Goal: Task Accomplishment & Management: Complete application form

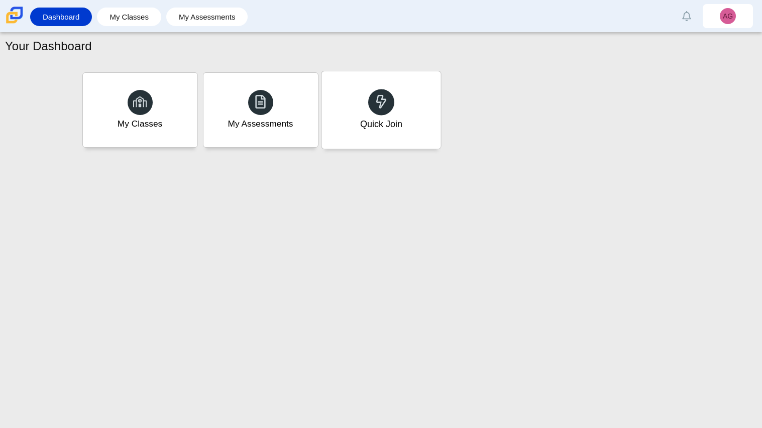
click at [343, 119] on div "Quick Join" at bounding box center [380, 109] width 119 height 77
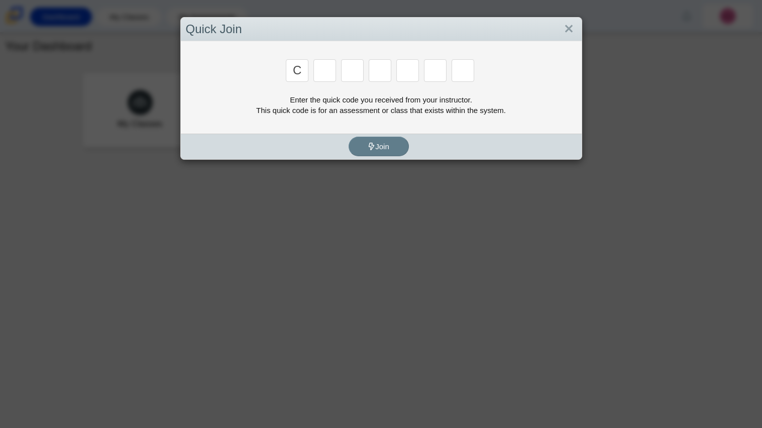
type input "c"
type input "x"
type input "d"
type input "c"
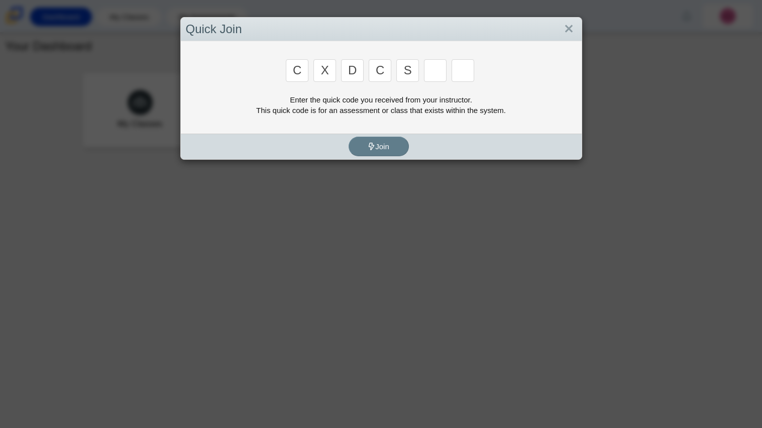
type input "s"
type input "6"
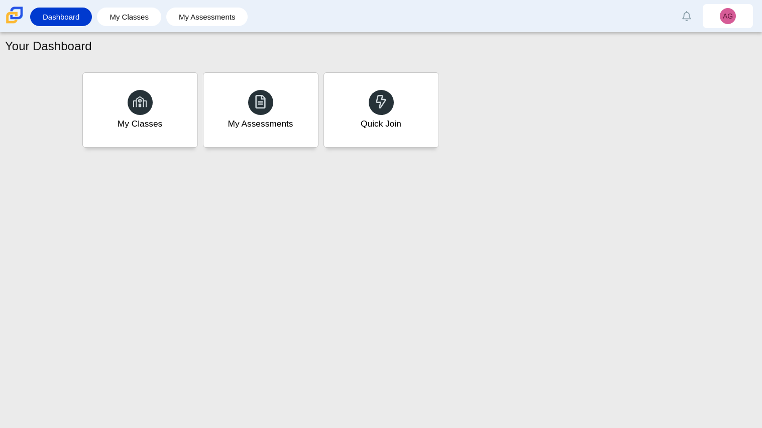
type input "s"
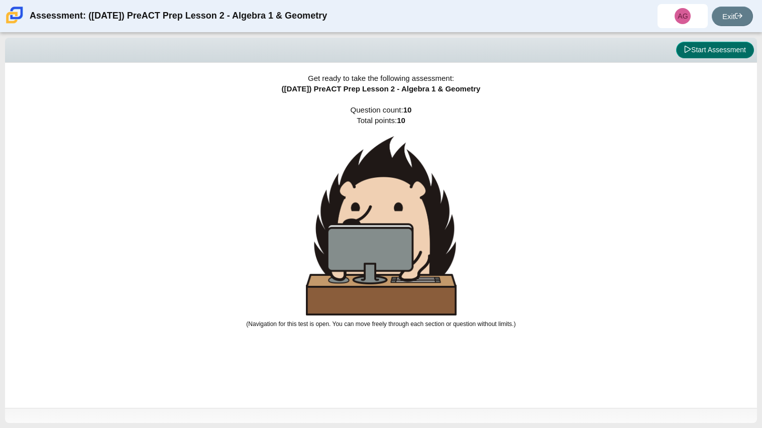
click at [715, 54] on button "Start Assessment" at bounding box center [715, 50] width 78 height 17
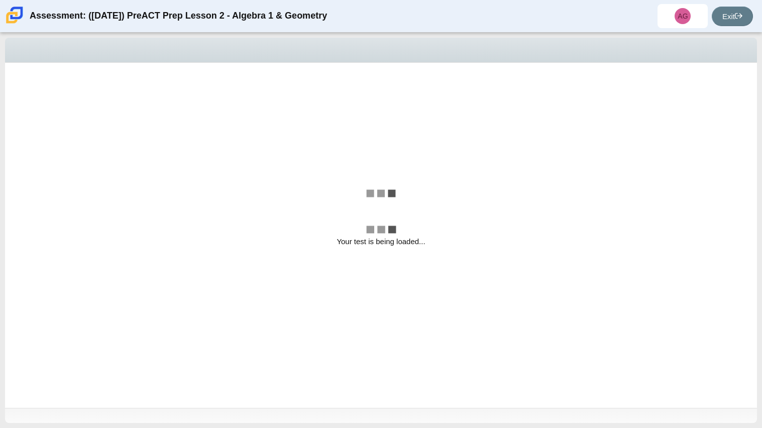
select select "bbf5d072-3e0b-44c4-9a12-6e7c9033f65b"
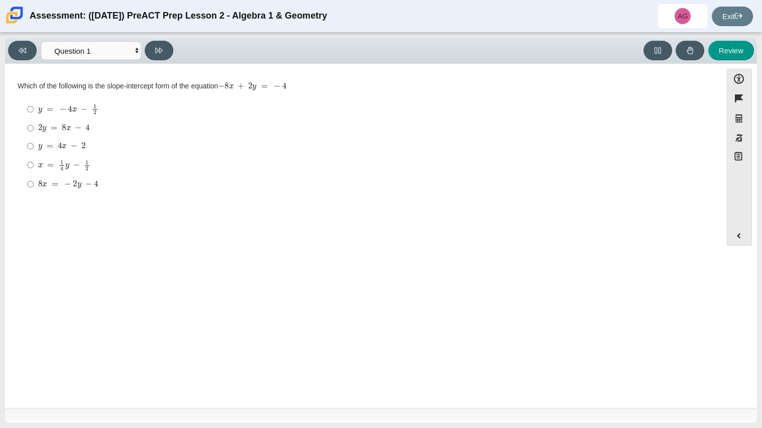
click at [90, 124] on div "2 y = 8 x − 4" at bounding box center [371, 128] width 666 height 10
click at [34, 124] on input "2 y = 8 x − 4 2 y = 8 x − 4" at bounding box center [30, 128] width 7 height 18
radio input "true"
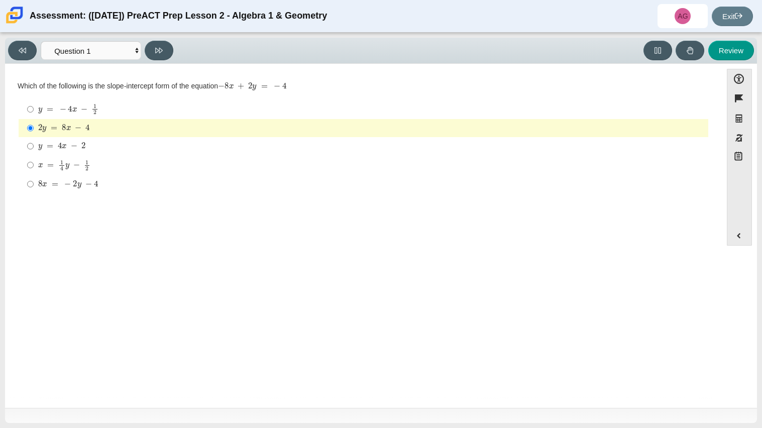
click at [484, 131] on div "2 y = 8 x − 4" at bounding box center [371, 128] width 666 height 10
click at [34, 131] on input "2 y = 8 x − 4 2 y = 8 x − 4" at bounding box center [30, 128] width 7 height 18
click at [164, 48] on button at bounding box center [159, 51] width 29 height 20
select select "ed62e223-81bd-4cbf-ab48-ab975844bd1f"
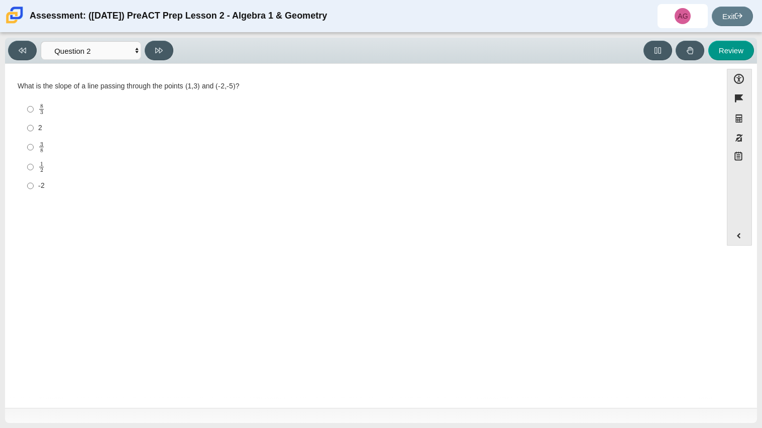
click at [73, 84] on div "What is the slope of a line passing through the points (1,3) and (-2,-5)?" at bounding box center [363, 86] width 691 height 10
copy div "What is the slope of a line passing through the points (1,3) and (-2,-5)?"
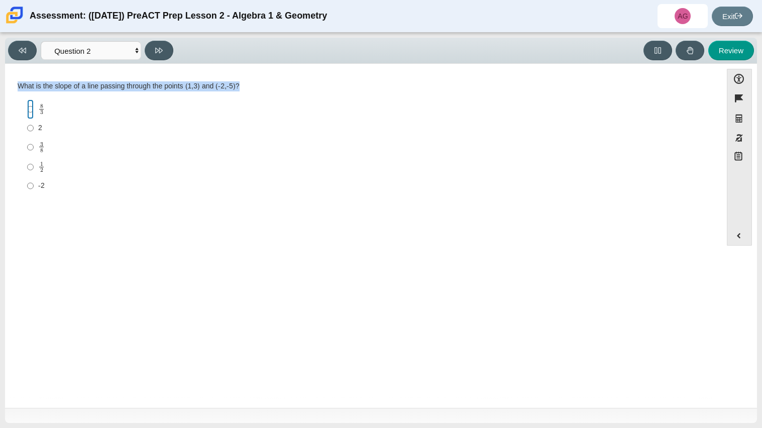
click at [30, 108] on input "8 3 8 thirds" at bounding box center [30, 109] width 7 height 20
radio input "true"
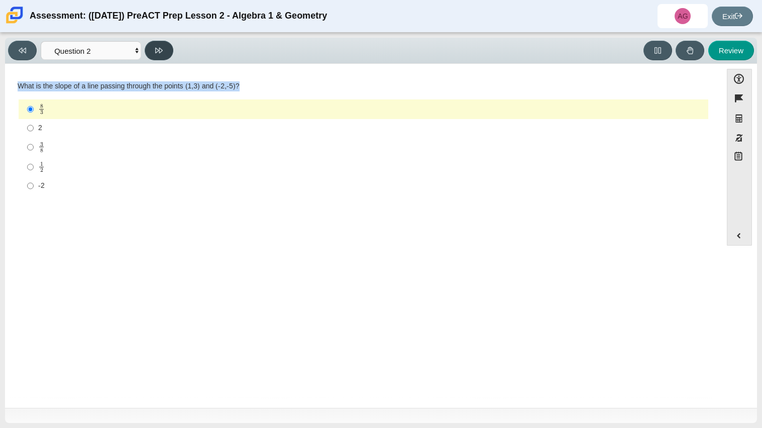
click at [173, 51] on button at bounding box center [159, 51] width 29 height 20
select select "97f4f5fa-a52e-4fed-af51-565bfcdf47cb"
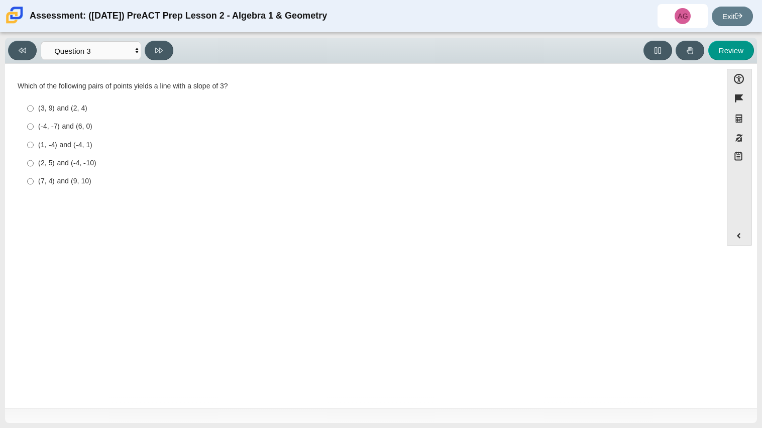
click at [133, 81] on div "Which of the following pairs of points yields a line with a slope of 3?" at bounding box center [363, 86] width 691 height 10
click at [137, 86] on div "Which of the following pairs of points yields a line with a slope of 3?" at bounding box center [363, 86] width 691 height 10
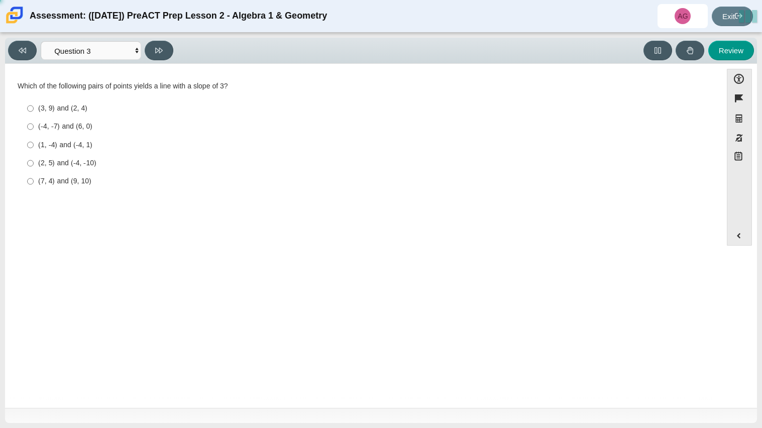
click at [137, 86] on div "Which of the following pairs of points yields a line with a slope of 3?" at bounding box center [363, 86] width 691 height 10
copy div "Which of the following pairs of points yields a line with a slope of 3?"
click at [122, 94] on div "Which of the following pairs of points yields a line with a slope of 3? Respons…" at bounding box center [363, 136] width 691 height 110
click at [82, 113] on div "(3, 9) and (2, 4)" at bounding box center [371, 108] width 666 height 10
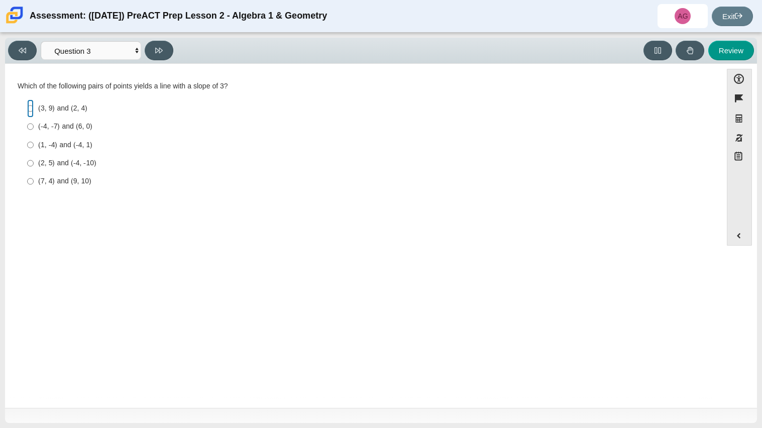
click at [34, 113] on input "(3, 9) and (2, 4) (3, 9) and (2, 4)" at bounding box center [30, 108] width 7 height 18
radio input "true"
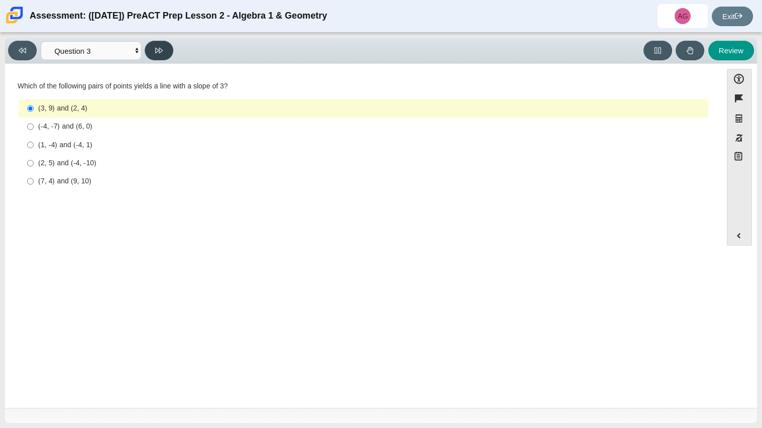
click at [163, 48] on button at bounding box center [159, 51] width 29 height 20
select select "89427bb7-e313-4f00-988f-8b8255897029"
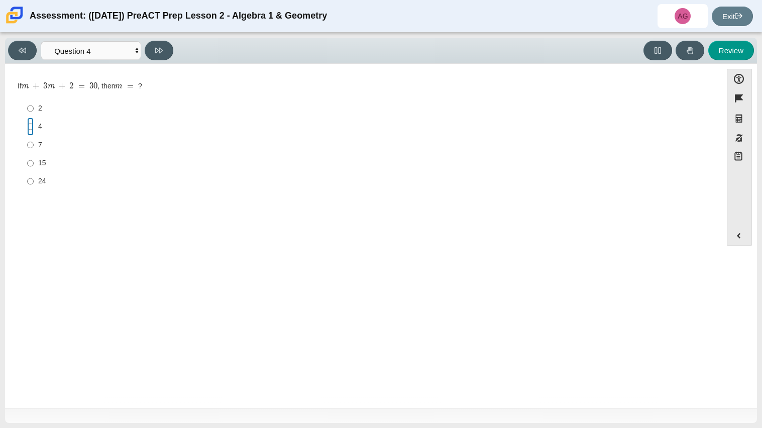
click at [33, 130] on input "4 4" at bounding box center [30, 126] width 7 height 18
radio input "true"
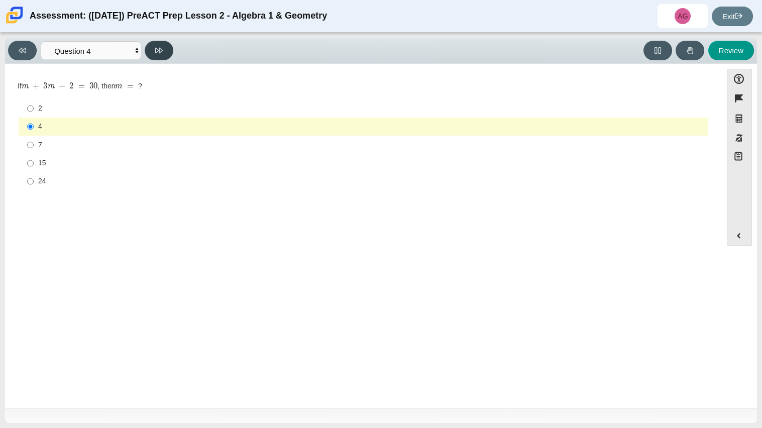
click at [171, 47] on button at bounding box center [159, 51] width 29 height 20
select select "489dcffd-4e6a-49cf-a9d6-ad1d4a911a4e"
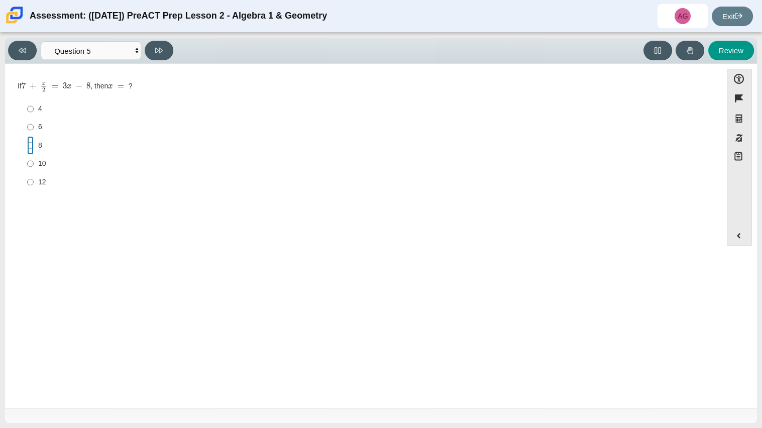
click at [32, 146] on input "8 8" at bounding box center [30, 145] width 7 height 18
radio input "true"
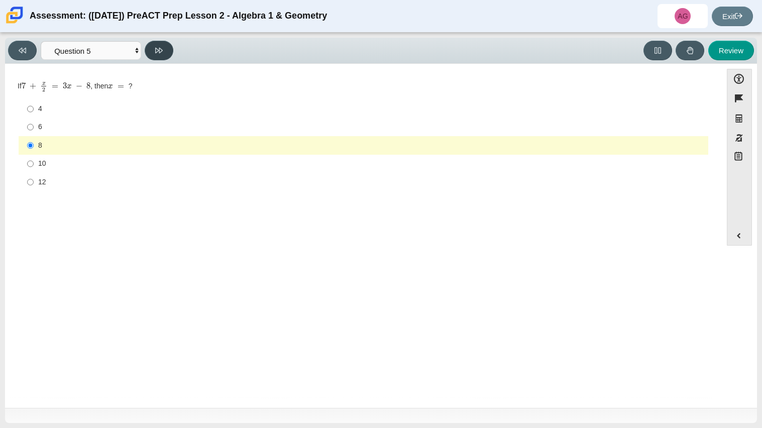
click at [153, 55] on button at bounding box center [159, 51] width 29 height 20
select select "210571de-36a6-4d8e-a361-ceff8ef801dc"
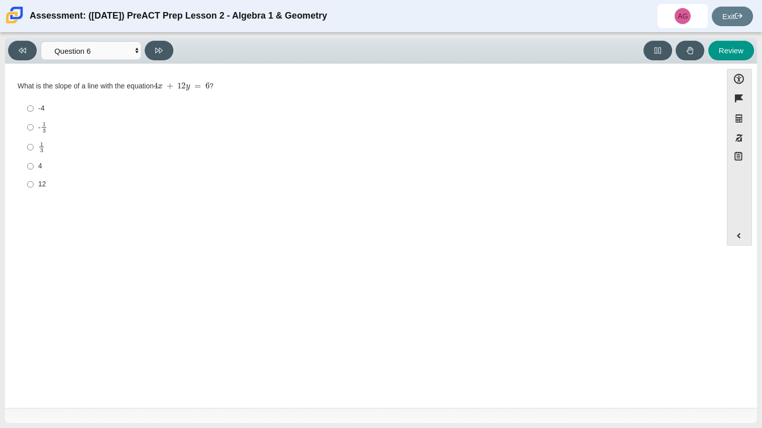
click at [33, 184] on label "12 12" at bounding box center [364, 184] width 688 height 18
click at [33, 184] on input "12 12" at bounding box center [30, 184] width 7 height 18
radio input "true"
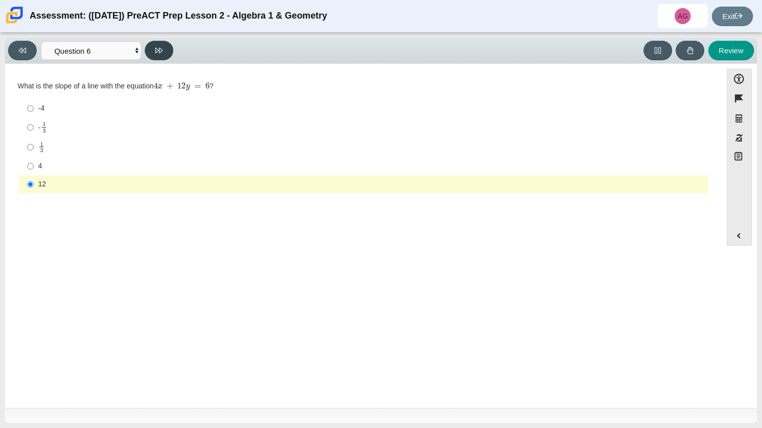
click at [162, 50] on icon at bounding box center [159, 51] width 8 height 6
select select "ec95ace6-bebc-42b8-9428-40567494d4da"
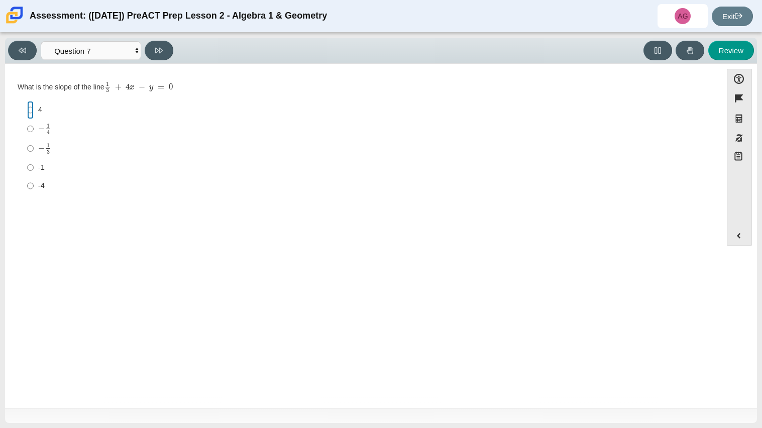
click at [33, 114] on input "4 4" at bounding box center [30, 110] width 7 height 18
radio input "true"
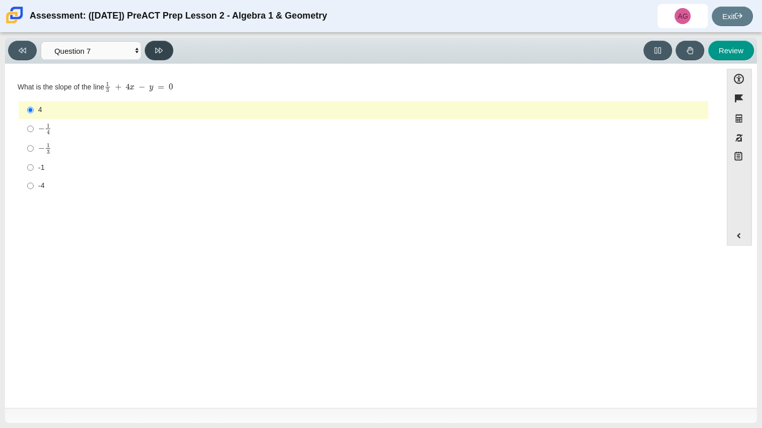
click at [160, 56] on button at bounding box center [159, 51] width 29 height 20
select select "ce81fe10-bf29-4b5e-8bd7-4f47f2fed4d8"
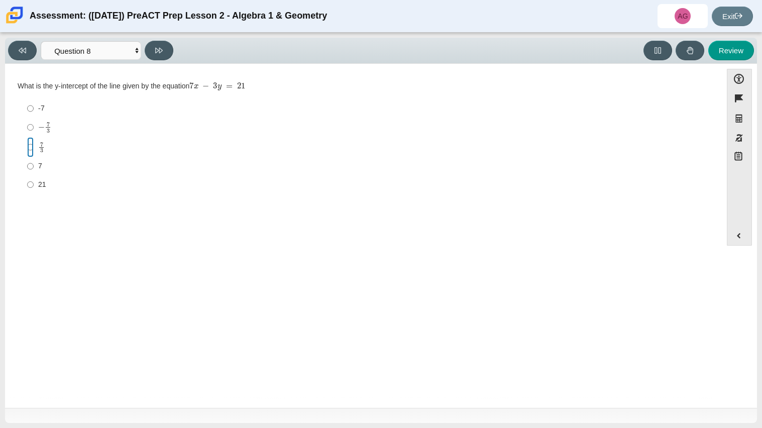
click at [33, 148] on input "7 3 7 thirds" at bounding box center [30, 147] width 7 height 20
radio input "true"
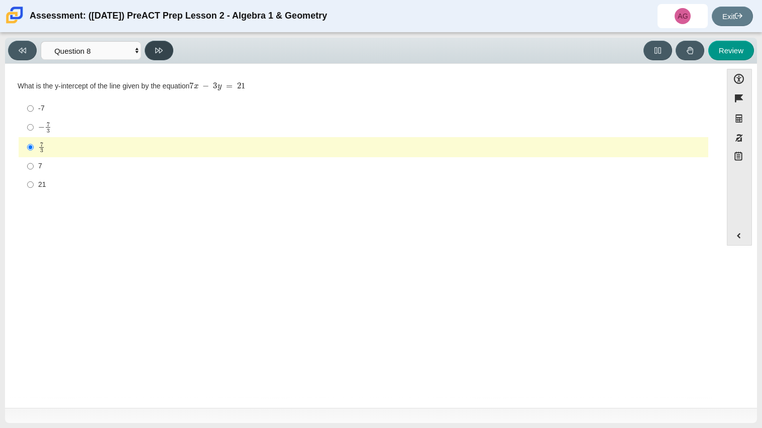
click at [166, 48] on button at bounding box center [159, 51] width 29 height 20
select select "14773eaf-2ca1-47ae-afe7-a624a56f34b3"
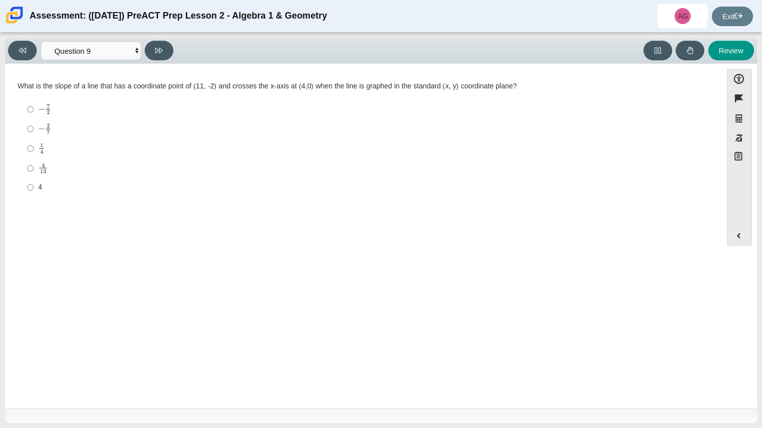
click at [38, 128] on mjx-c "Assessment items" at bounding box center [41, 129] width 7 height 6
click at [34, 128] on input "− 2 7 negative 2 sevenths" at bounding box center [30, 129] width 7 height 20
radio input "true"
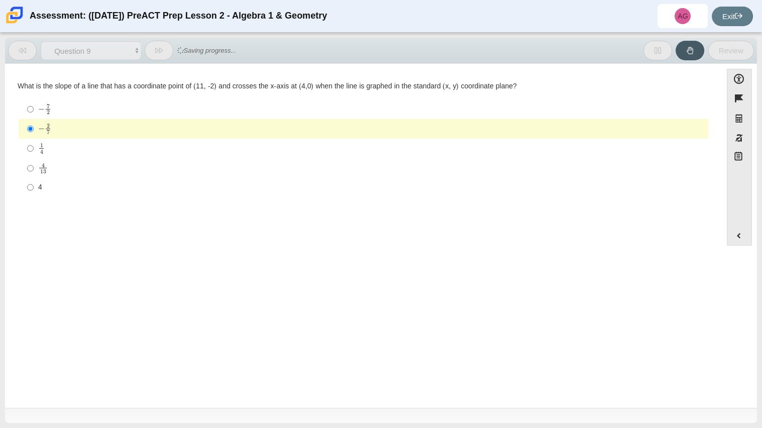
click at [44, 163] on mjx-c "Assessment items" at bounding box center [43, 165] width 3 height 4
click at [34, 163] on input "4 13 4 over 13" at bounding box center [30, 168] width 7 height 20
radio input "true"
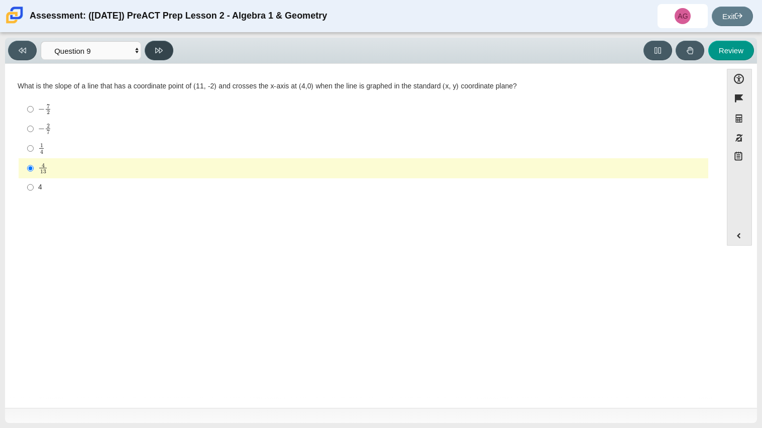
click at [158, 41] on button at bounding box center [159, 51] width 29 height 20
select select "96b71634-eacb-4f7e-8aef-411727d9bcba"
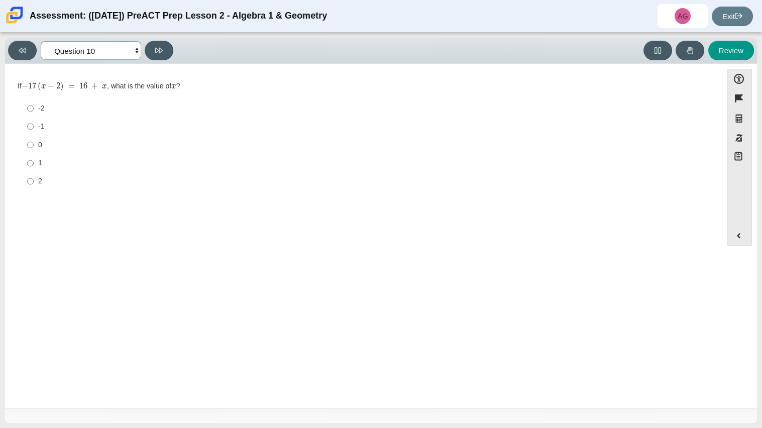
click at [75, 49] on select "Questions Question 1 Question 2 Question 3 Question 4 Question 5 Question 6 Que…" at bounding box center [91, 50] width 100 height 19
click at [92, 50] on select "Questions Question 1 Question 2 Question 3 Question 4 Question 5 Question 6 Que…" at bounding box center [91, 50] width 100 height 19
click at [101, 127] on div "-1" at bounding box center [371, 127] width 666 height 10
click at [34, 127] on input "-1 -1" at bounding box center [30, 126] width 7 height 18
radio input "true"
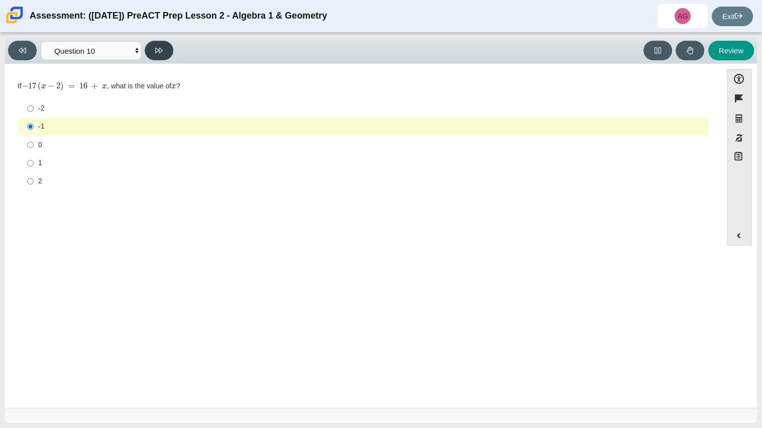
click at [160, 54] on button at bounding box center [159, 51] width 29 height 20
select select "review"
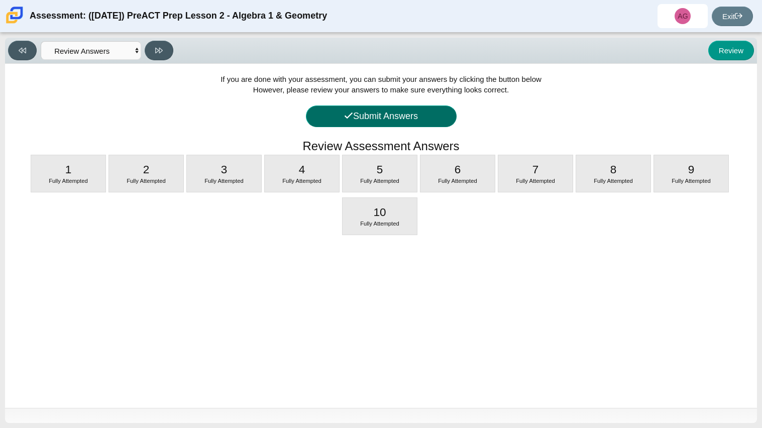
click at [342, 110] on button "Submit Answers" at bounding box center [381, 116] width 151 height 22
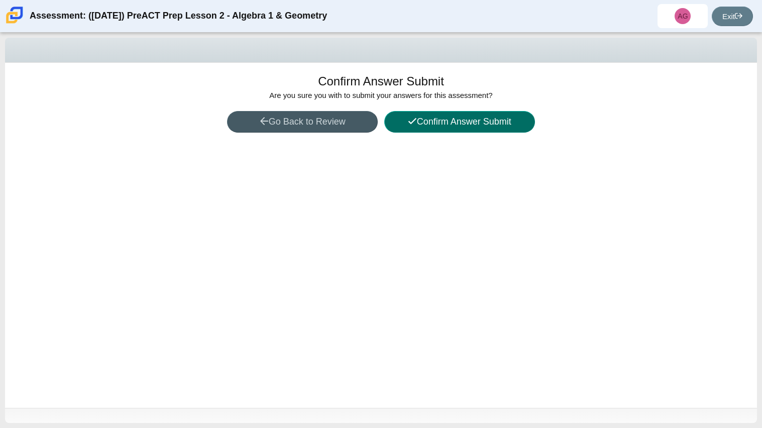
click at [404, 117] on button "Confirm Answer Submit" at bounding box center [459, 122] width 151 height 22
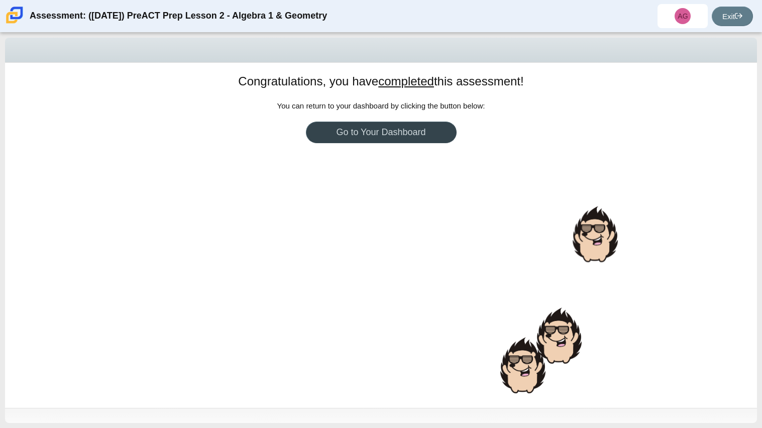
click at [413, 139] on link "Go to Your Dashboard" at bounding box center [381, 133] width 151 height 22
